Goal: Information Seeking & Learning: Check status

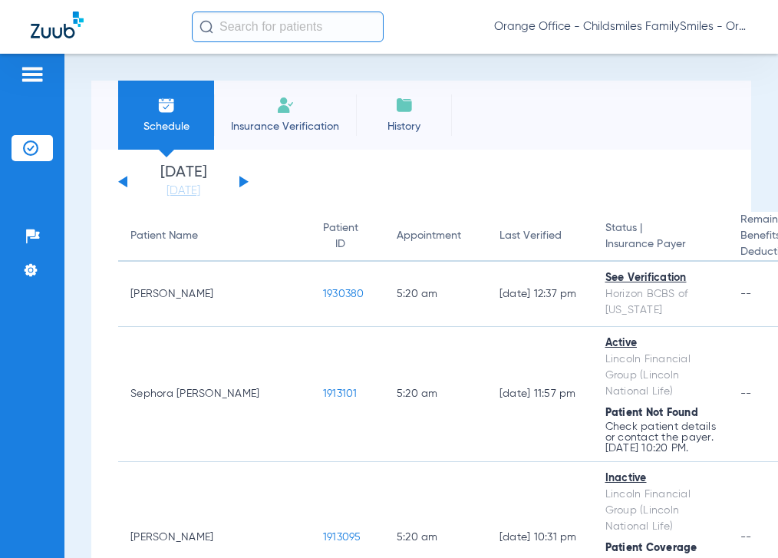
click at [302, 26] on input "text" at bounding box center [288, 27] width 192 height 31
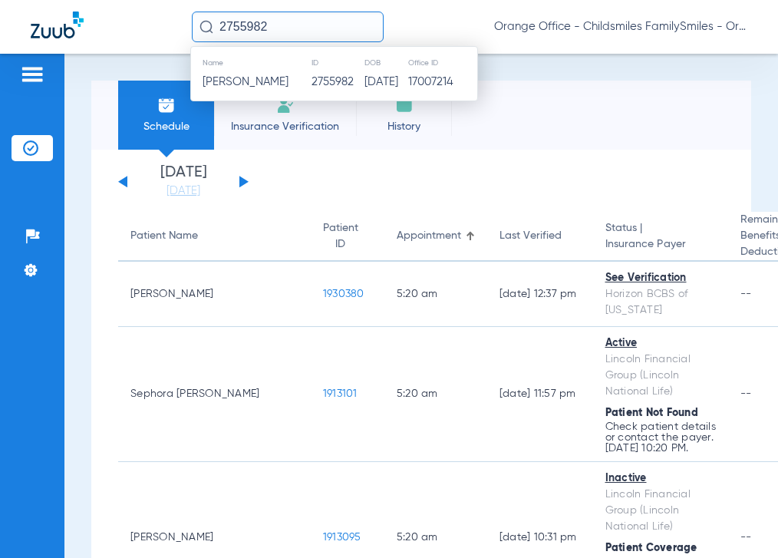
type input "2755982"
click at [273, 83] on span "[PERSON_NAME]" at bounding box center [246, 82] width 86 height 12
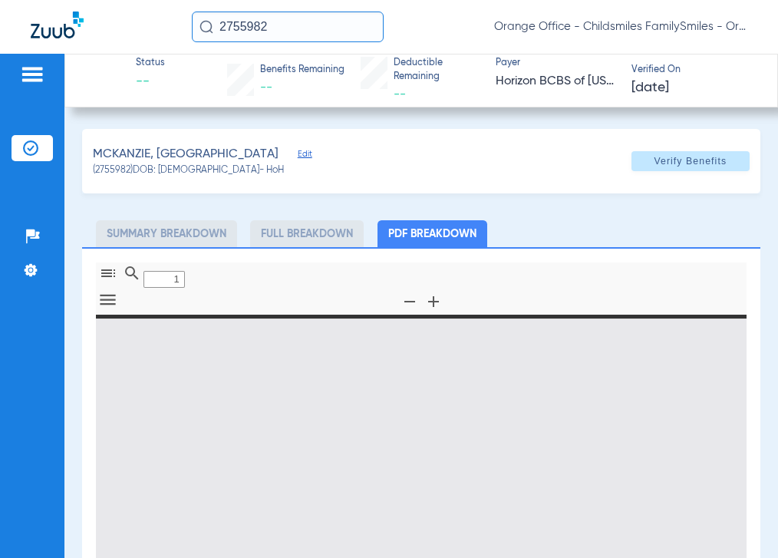
type input "0"
select select "page-width"
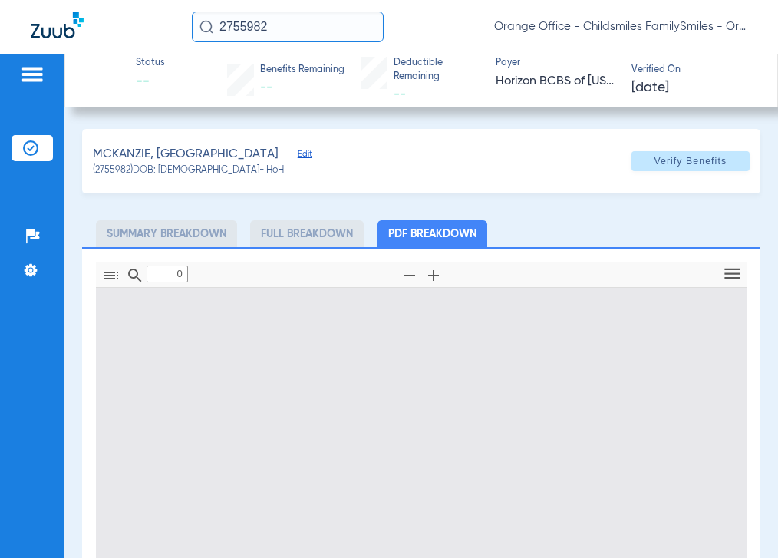
type input "1"
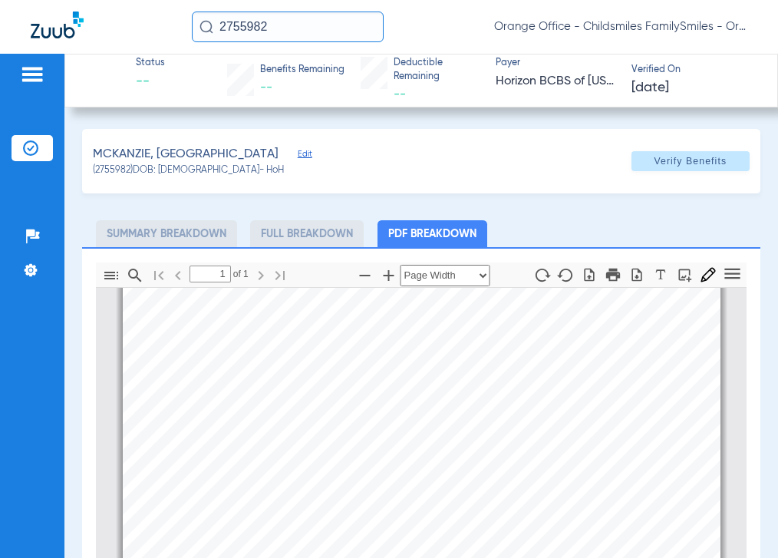
click at [450, 434] on div "Member Information Member Name: [PERSON_NAME] ID Number: 3HZN54696740 Date of B…" at bounding box center [422, 391] width 598 height 845
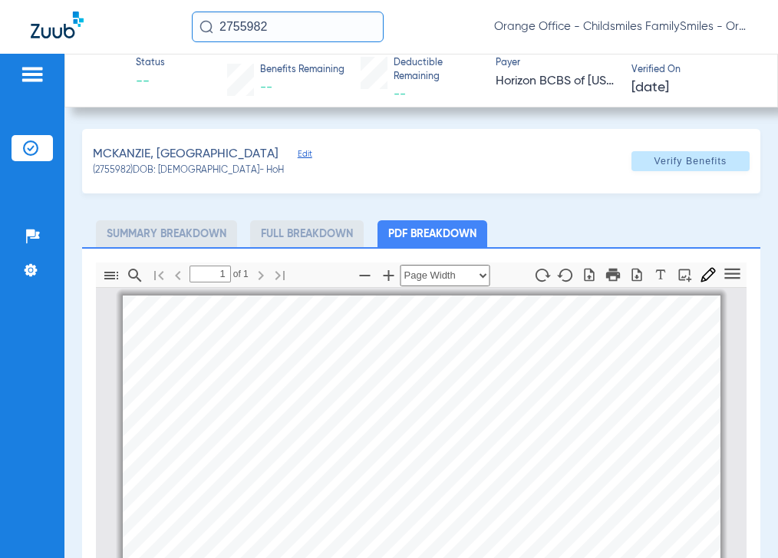
click at [324, 236] on li "Full Breakdown" at bounding box center [307, 233] width 114 height 27
click at [164, 241] on li "Summary Breakdown" at bounding box center [166, 233] width 141 height 27
